Goal: Communication & Community: Answer question/provide support

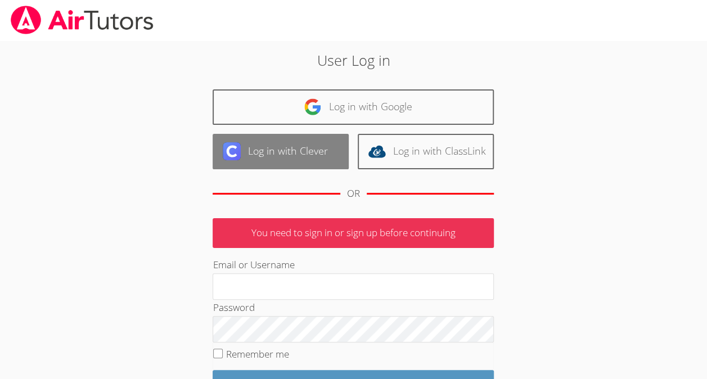
click at [256, 163] on link "Log in with Clever" at bounding box center [281, 151] width 136 height 35
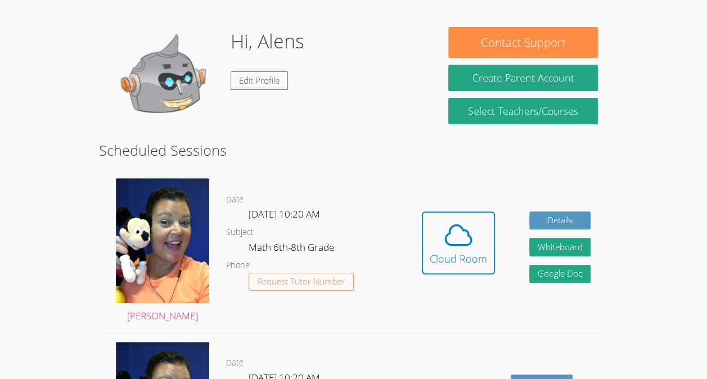
scroll to position [161, 0]
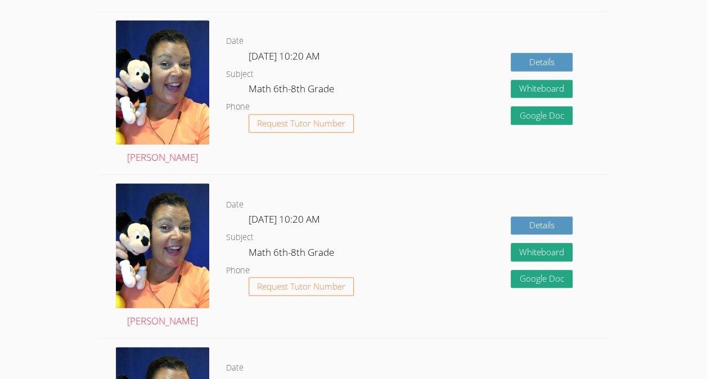
click at [261, 142] on dd "Request Tutor Number" at bounding box center [301, 133] width 105 height 38
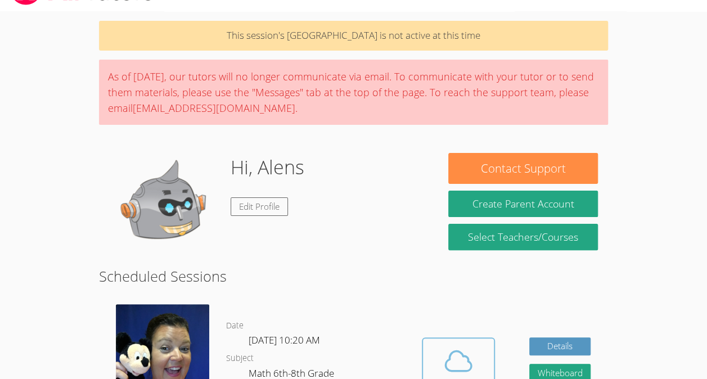
scroll to position [20, 0]
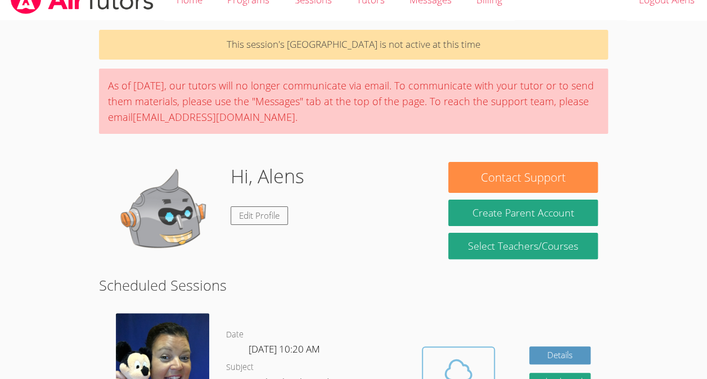
click at [462, 360] on icon at bounding box center [459, 370] width 32 height 32
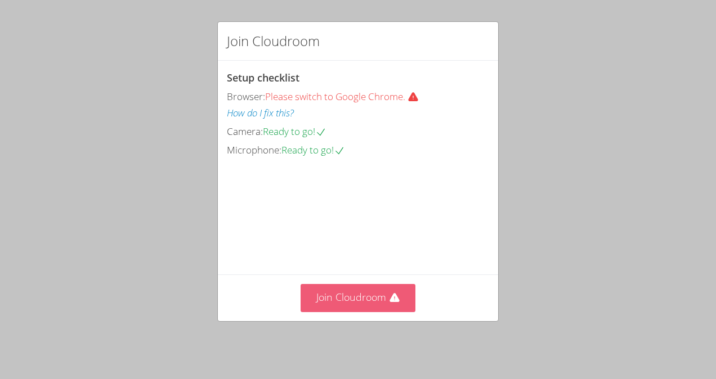
click at [356, 308] on button "Join Cloudroom" at bounding box center [357, 298] width 115 height 28
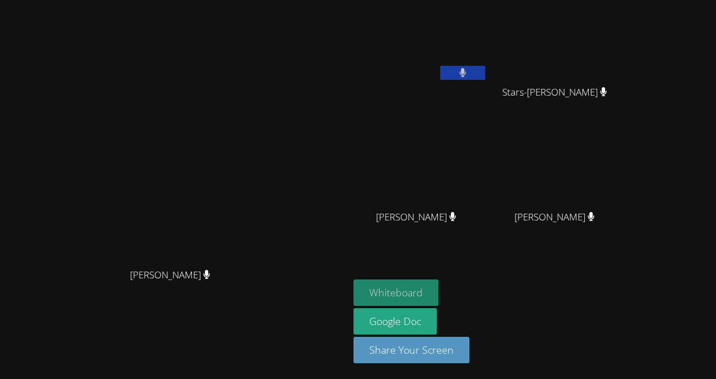
click at [438, 290] on button "Whiteboard" at bounding box center [395, 293] width 85 height 26
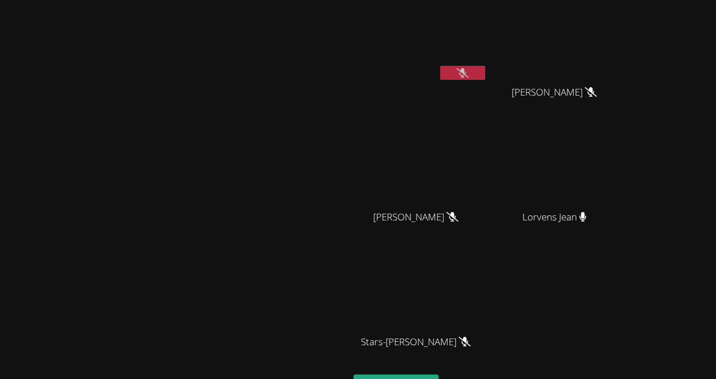
click at [468, 73] on icon at bounding box center [462, 73] width 12 height 10
click at [485, 68] on button at bounding box center [462, 73] width 45 height 14
click at [485, 79] on button at bounding box center [462, 73] width 45 height 14
click at [485, 66] on button at bounding box center [462, 73] width 45 height 14
click at [468, 73] on icon at bounding box center [462, 73] width 12 height 10
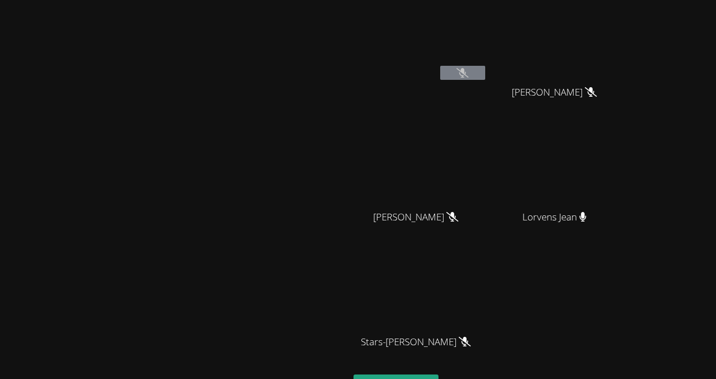
click at [485, 80] on div at bounding box center [462, 74] width 45 height 17
click at [468, 77] on icon at bounding box center [462, 73] width 12 height 10
click at [334, 379] on html "[PERSON_NAME] [PERSON_NAME] [PERSON_NAME] [PERSON_NAME] [PERSON_NAME] [PERSON_N…" at bounding box center [358, 189] width 716 height 379
click at [259, 310] on video at bounding box center [174, 214] width 169 height 191
click at [329, 349] on div at bounding box center [175, 332] width 340 height 45
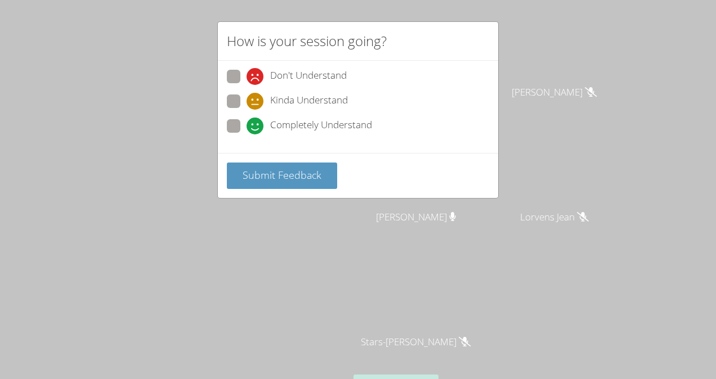
click at [246, 85] on span at bounding box center [246, 85] width 0 height 0
click at [246, 75] on input "Don't Understand" at bounding box center [251, 75] width 10 height 10
radio input "true"
click at [245, 158] on div "Submit Feedback" at bounding box center [358, 175] width 280 height 45
click at [272, 170] on span "Submit Feedback" at bounding box center [281, 175] width 79 height 14
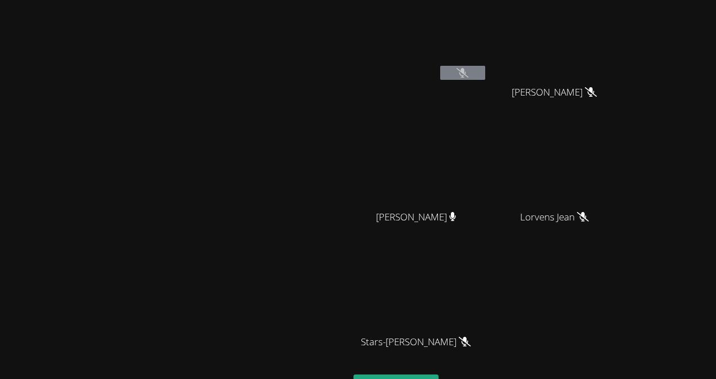
click at [485, 80] on div at bounding box center [462, 74] width 45 height 17
click at [468, 77] on icon at bounding box center [462, 73] width 12 height 10
click at [596, 92] on icon at bounding box center [591, 92] width 12 height 10
click at [485, 73] on button at bounding box center [462, 73] width 45 height 14
click at [259, 230] on video at bounding box center [174, 214] width 169 height 191
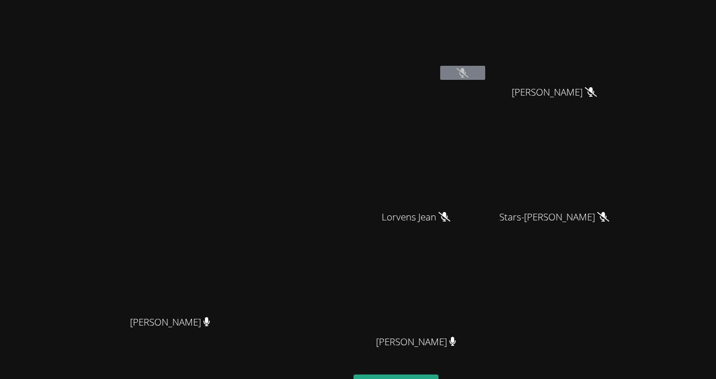
click at [259, 230] on video at bounding box center [174, 214] width 169 height 191
